Goal: Task Accomplishment & Management: Complete application form

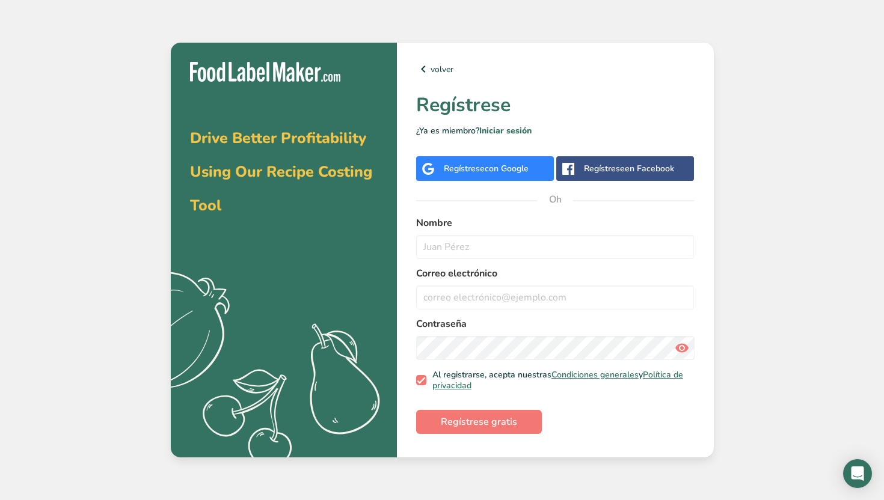
click at [509, 162] on div "Regístrese con Google" at bounding box center [485, 168] width 138 height 25
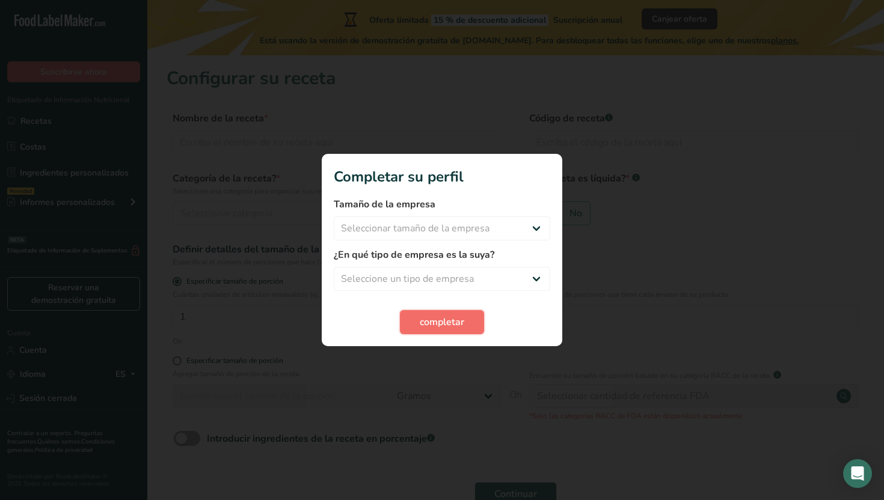
click at [428, 320] on font "completar" at bounding box center [442, 322] width 44 height 13
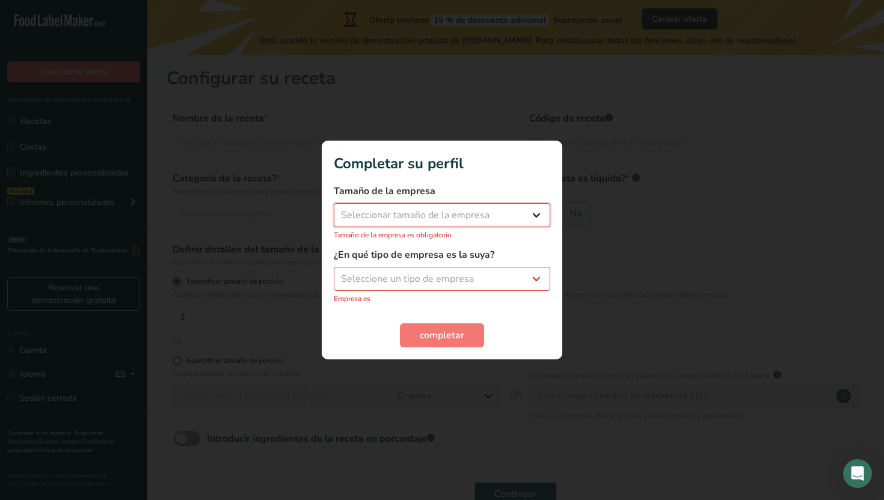
click at [428, 209] on select "Seleccionar tamaño de la empresa Menos de 10 empleados De 10 a 50 empleados De …" at bounding box center [442, 215] width 216 height 24
select select "2"
click at [334, 210] on select "Seleccionar tamaño de la empresa Menos de 10 empleados De 10 a 50 empleados De …" at bounding box center [442, 215] width 216 height 24
click at [428, 267] on select "Seleccione un tipo de empresa Fabricante de alimentos envasados Restaurante y c…" at bounding box center [442, 279] width 216 height 24
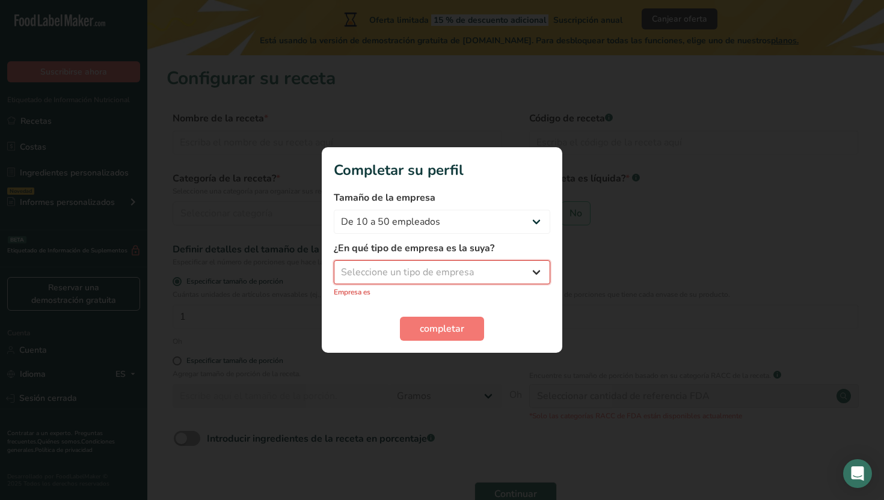
select select "2"
click at [334, 267] on select "Seleccione un tipo de empresa Fabricante de alimentos envasados Restaurante y c…" at bounding box center [442, 272] width 216 height 24
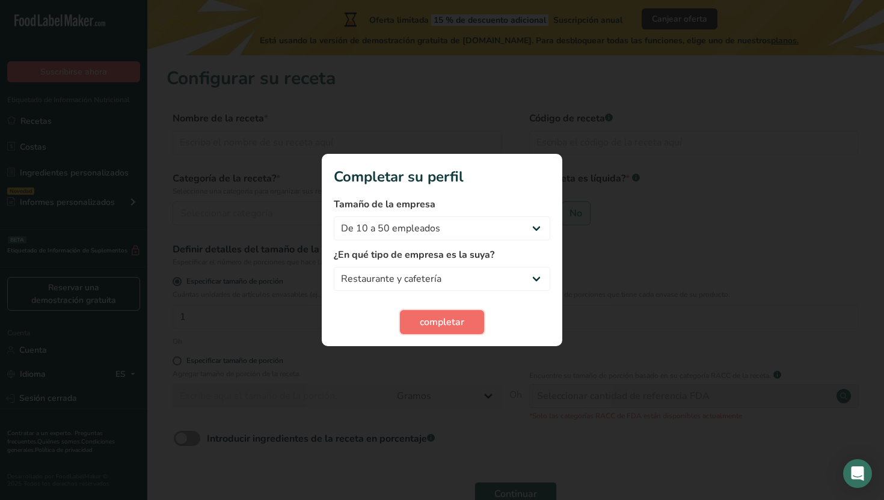
click at [421, 323] on font "completar" at bounding box center [442, 322] width 44 height 13
